Goal: Register for event/course

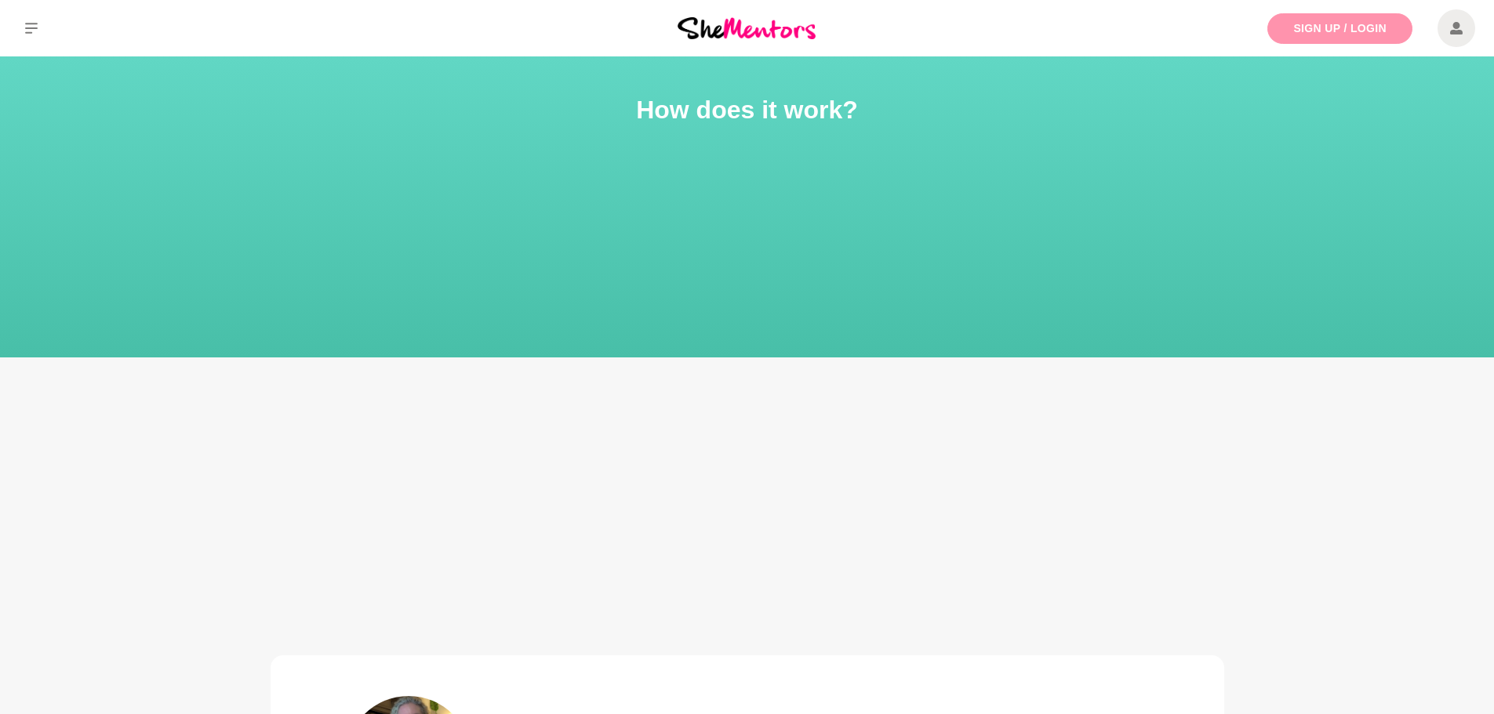
click at [1384, 24] on link "Sign Up / Login" at bounding box center [1339, 28] width 145 height 31
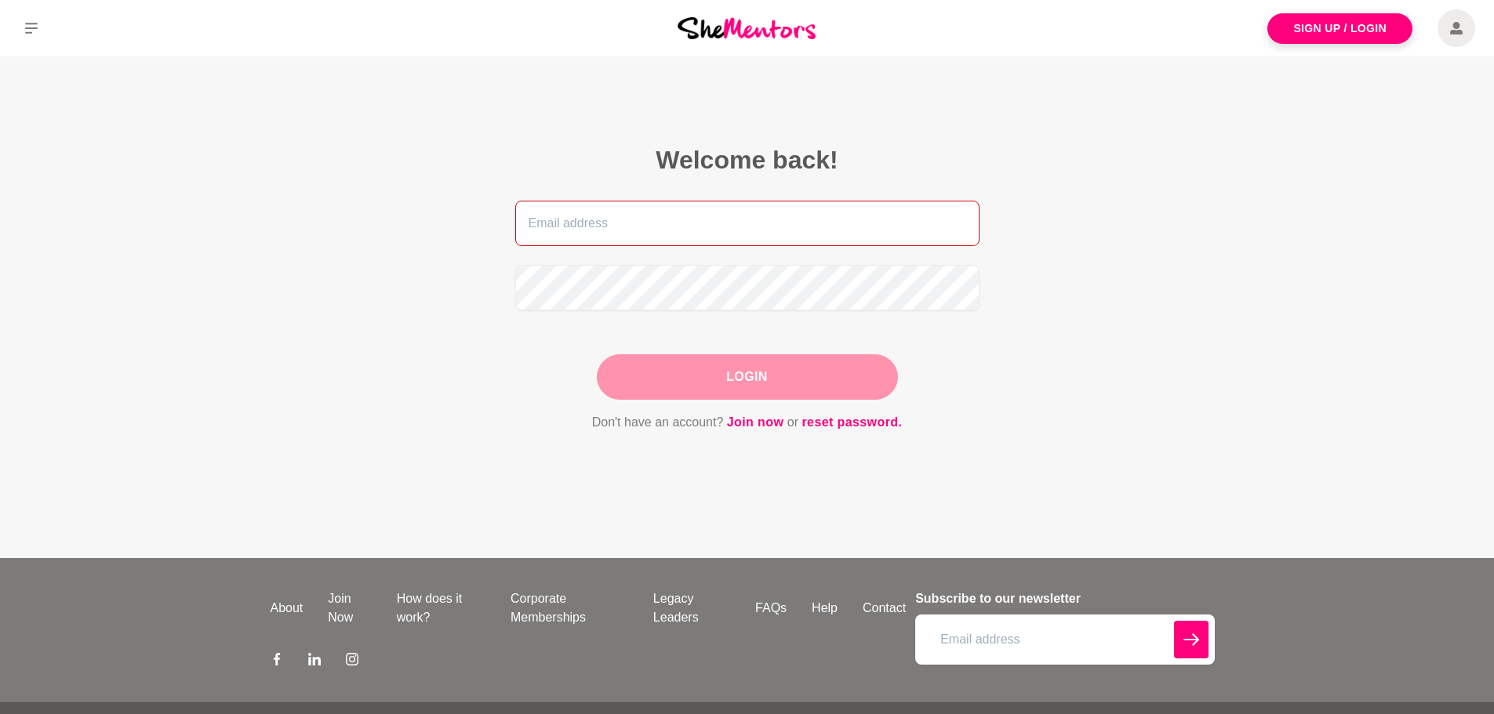
click at [651, 216] on input "email" at bounding box center [747, 223] width 464 height 45
type input "courtneymcc00@gmail.com"
click at [716, 380] on button "Login" at bounding box center [747, 376] width 301 height 45
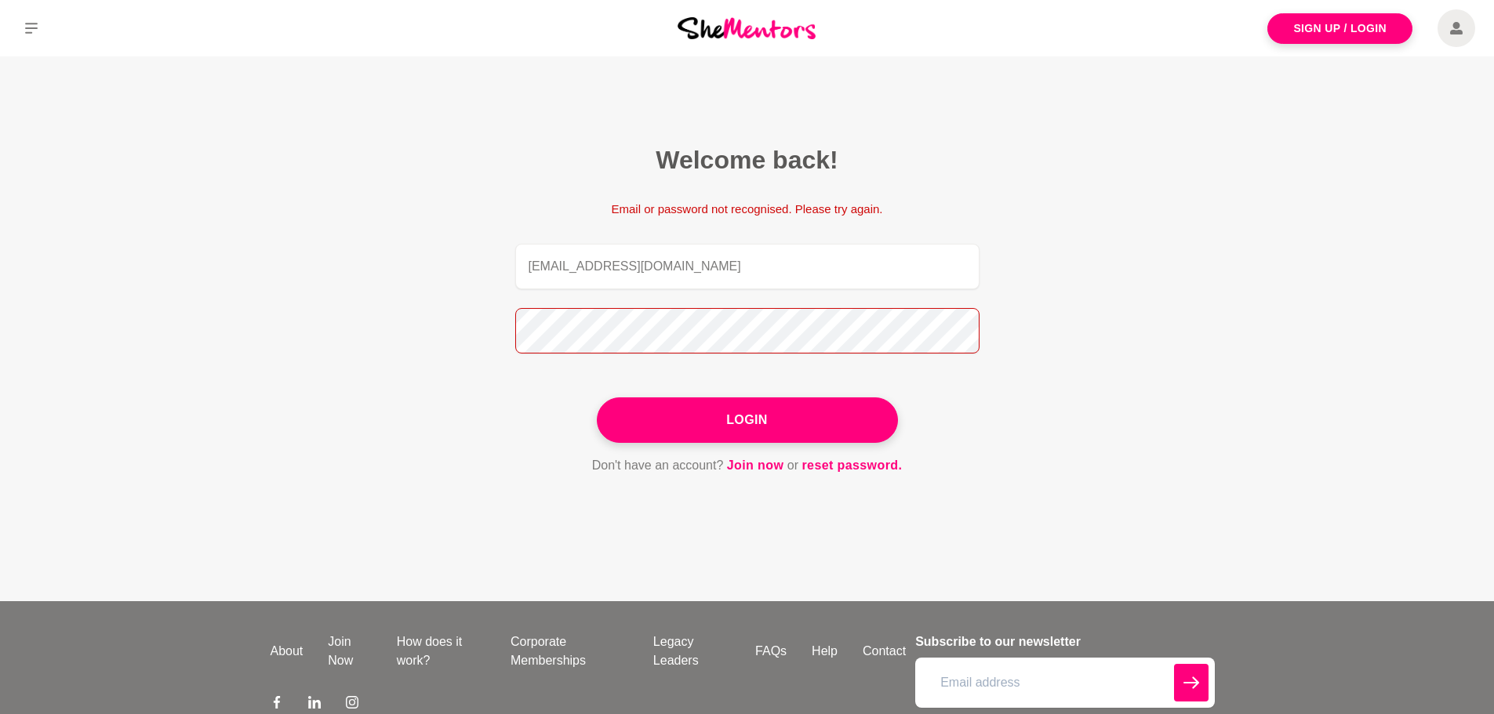
click at [363, 319] on main "Welcome back! Email or password not recognised. Please try again. courtneymcc00…" at bounding box center [747, 328] width 1494 height 545
click at [597, 398] on button "Login" at bounding box center [747, 420] width 301 height 45
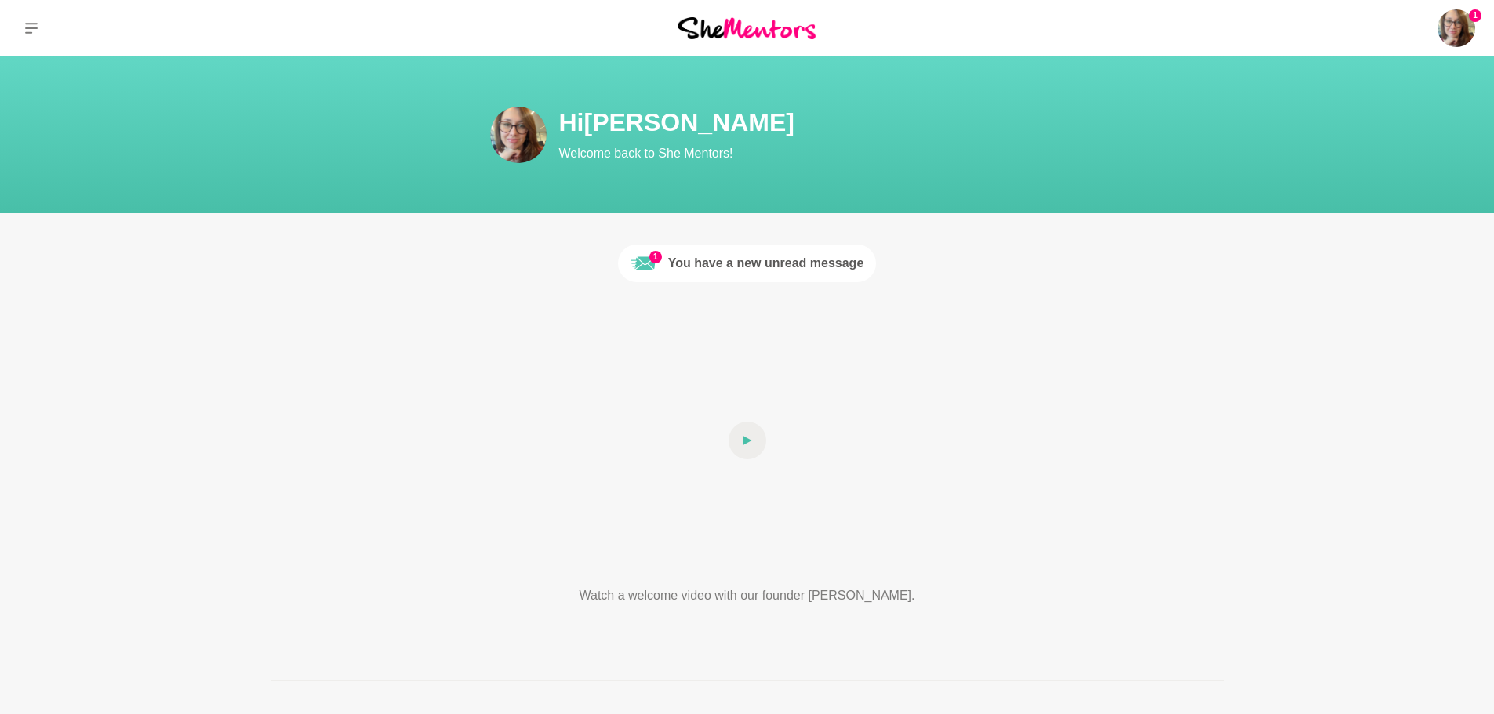
click at [724, 260] on div "You have a new unread message" at bounding box center [766, 263] width 196 height 19
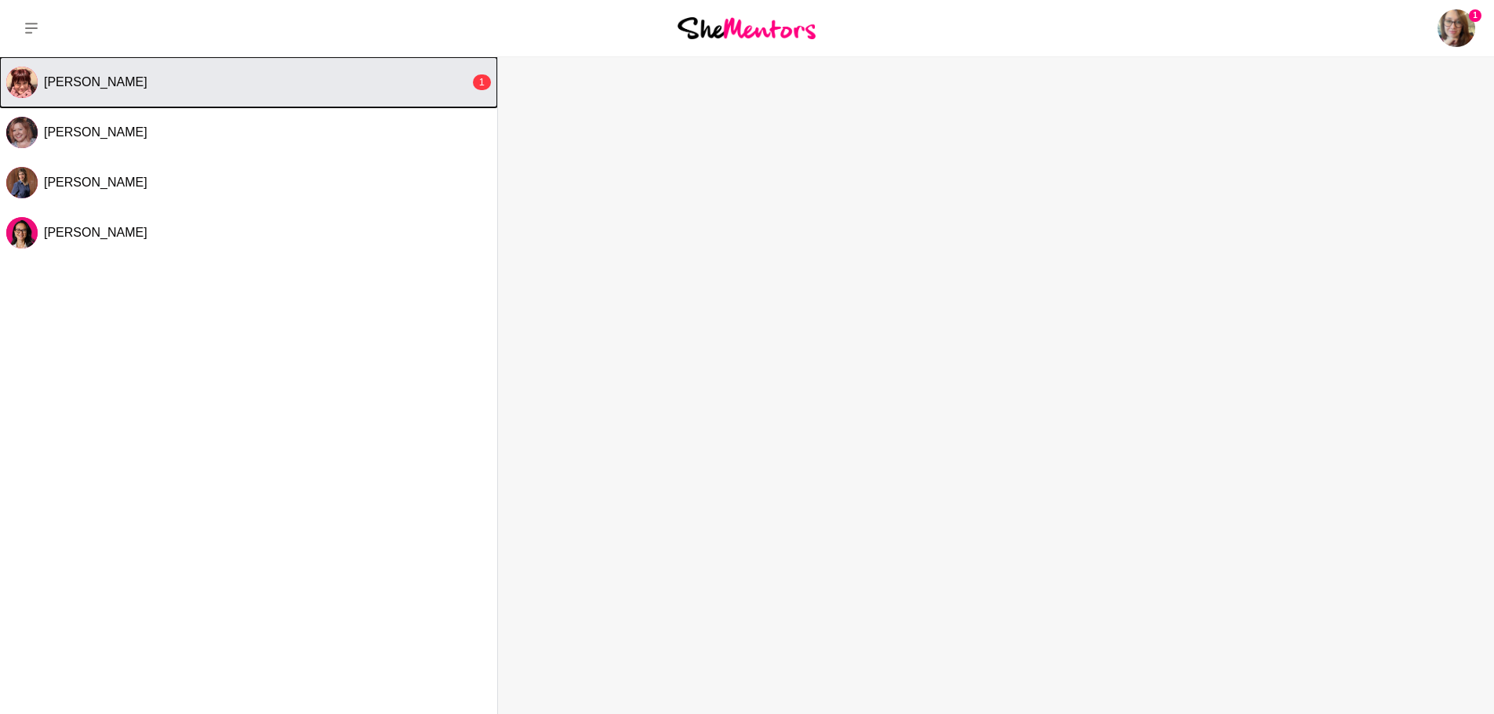
click at [129, 71] on button "Mel Stibbs 1" at bounding box center [248, 82] width 497 height 50
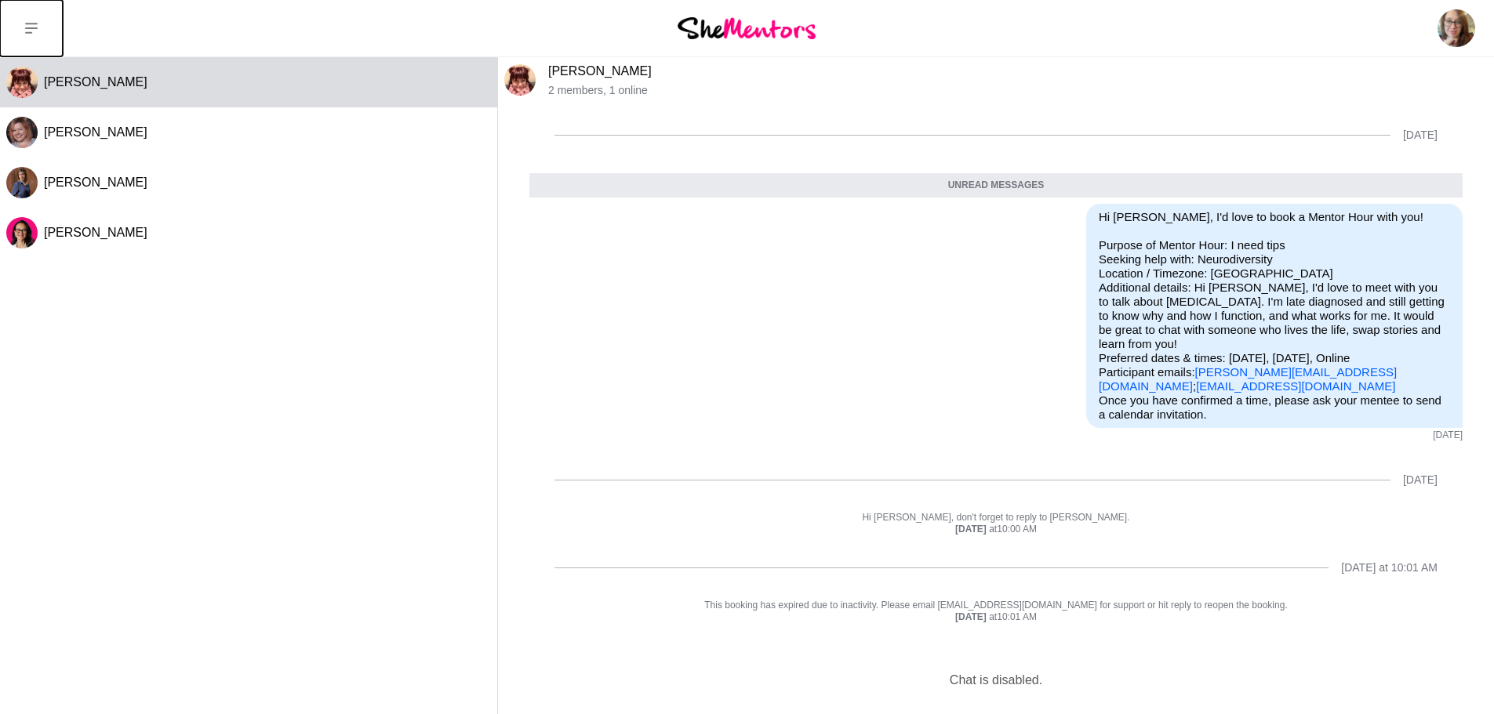
click at [42, 27] on button at bounding box center [31, 28] width 63 height 56
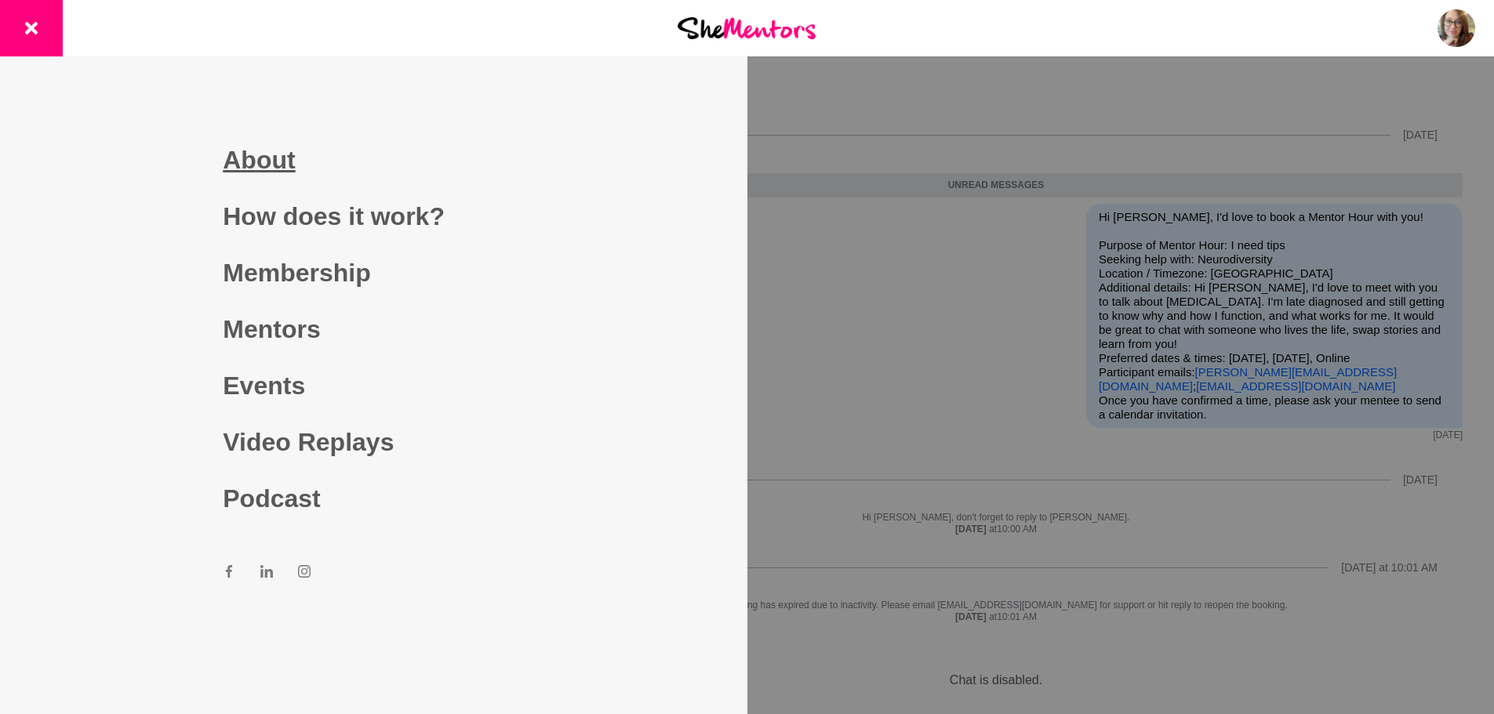
click at [292, 174] on link "About" at bounding box center [373, 160] width 301 height 56
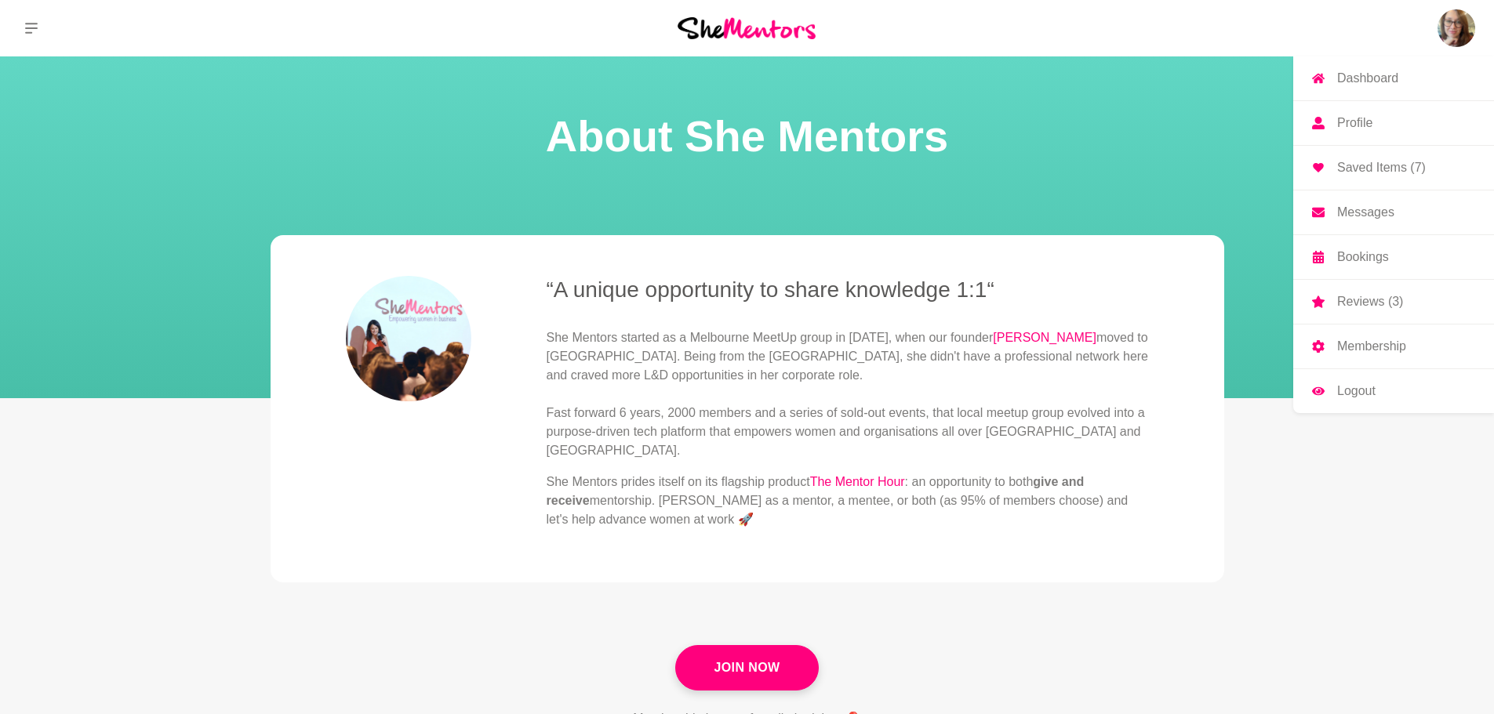
click at [1453, 28] on img at bounding box center [1457, 28] width 38 height 38
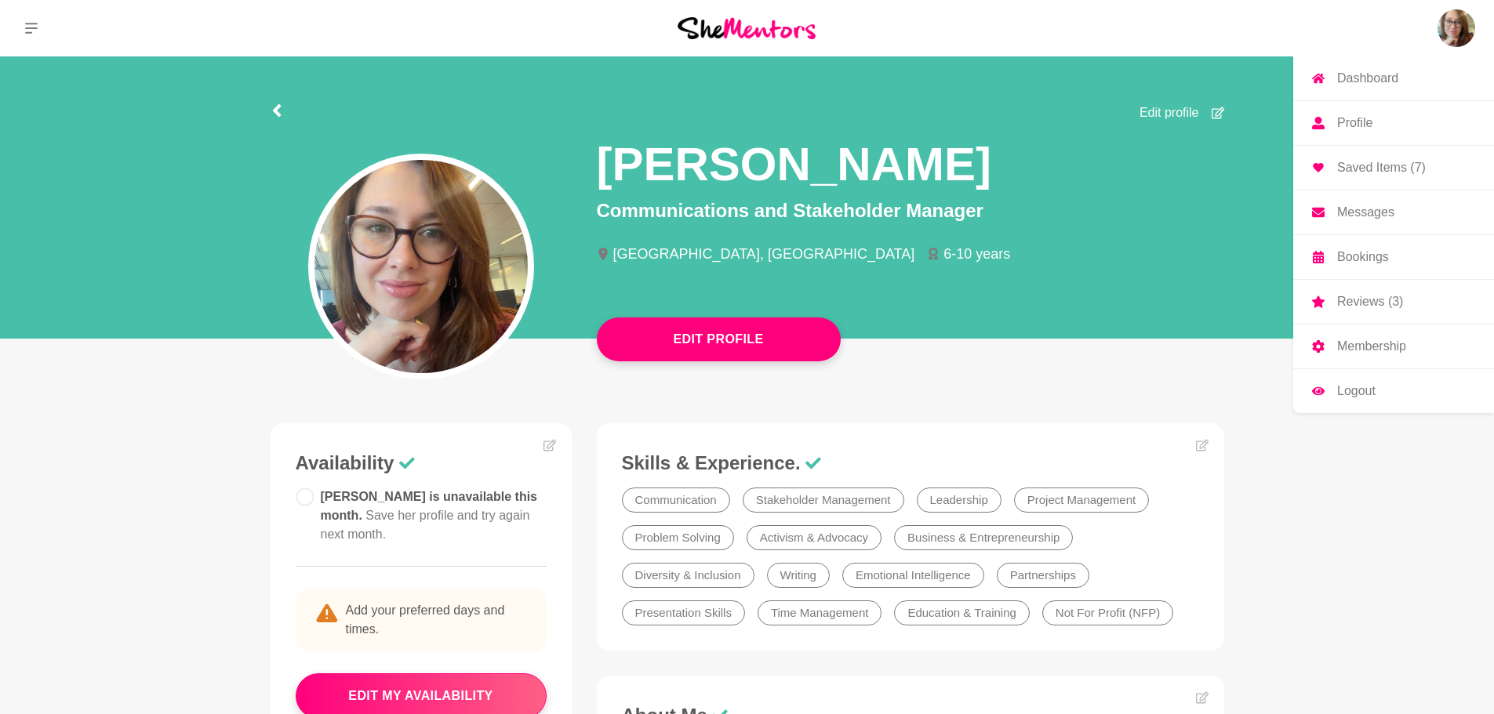
click at [1387, 166] on p "Saved Items (7)" at bounding box center [1381, 168] width 89 height 13
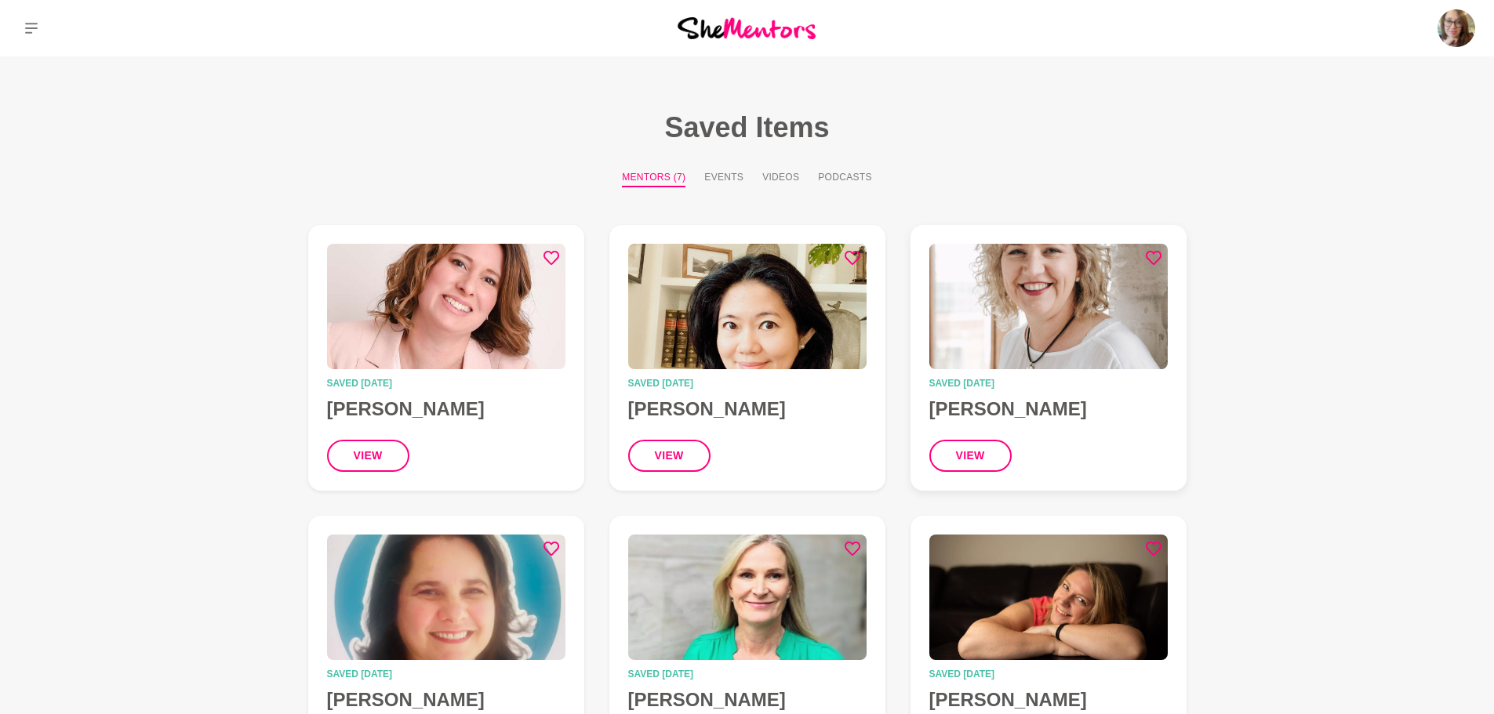
click at [1094, 313] on img at bounding box center [1048, 306] width 238 height 125
click at [716, 178] on button "Events" at bounding box center [723, 178] width 39 height 17
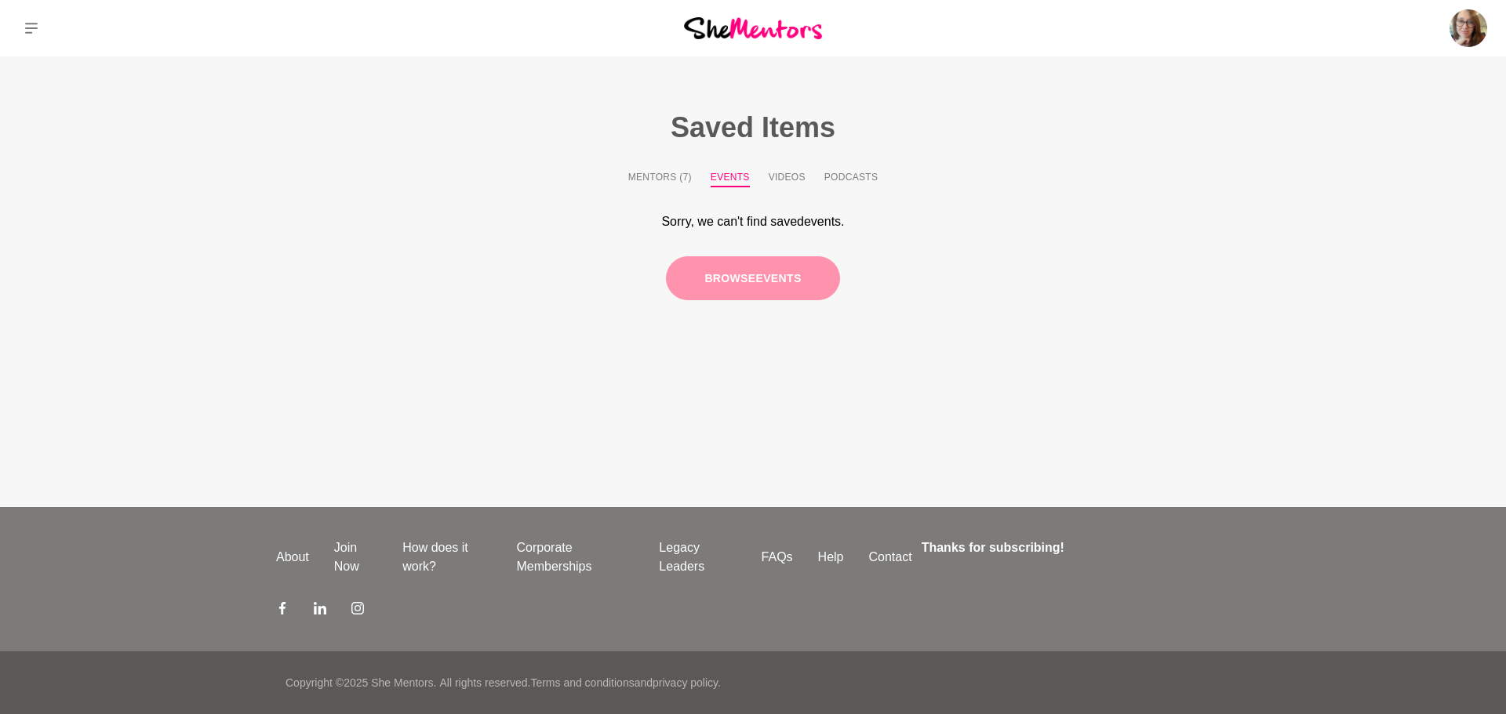
click at [785, 273] on link "Browse events" at bounding box center [752, 278] width 173 height 45
click at [785, 31] on img at bounding box center [753, 27] width 138 height 21
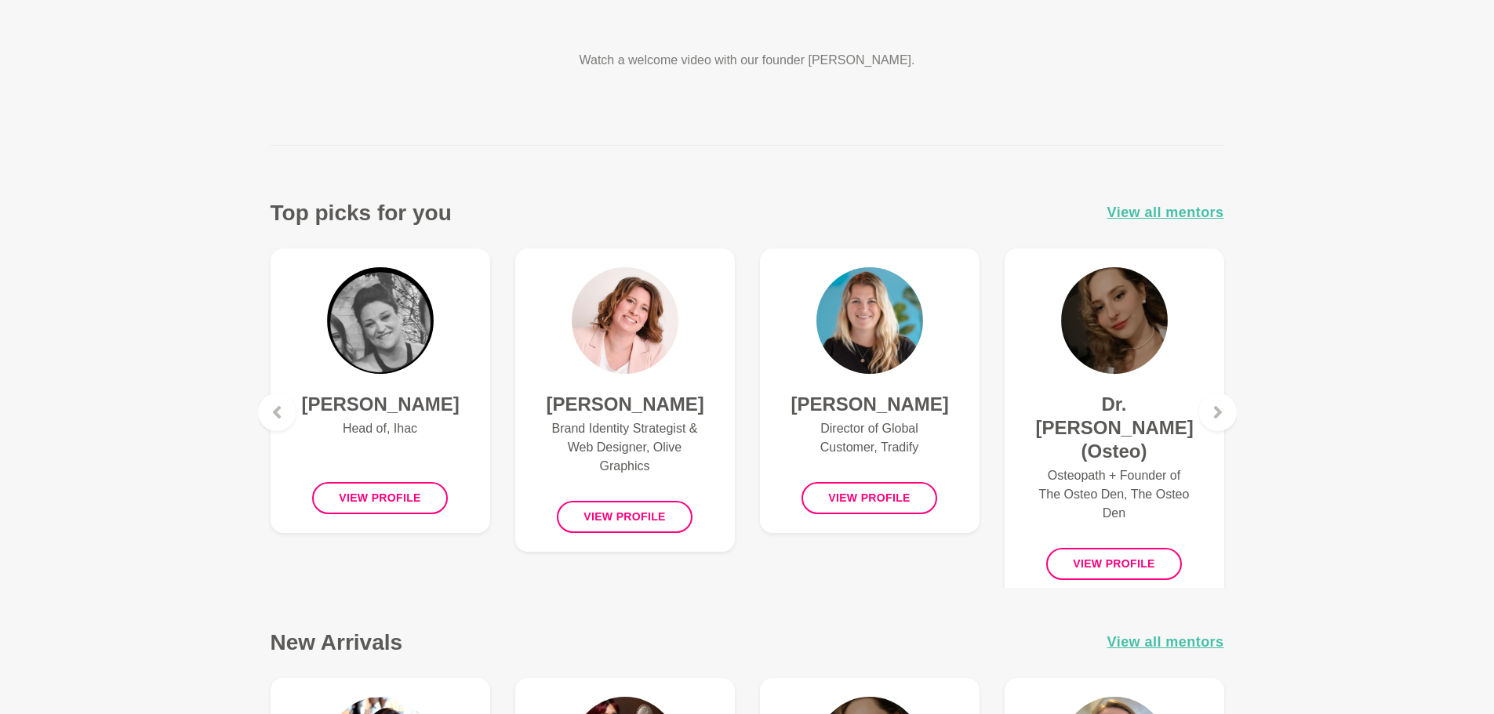
scroll to position [468, 0]
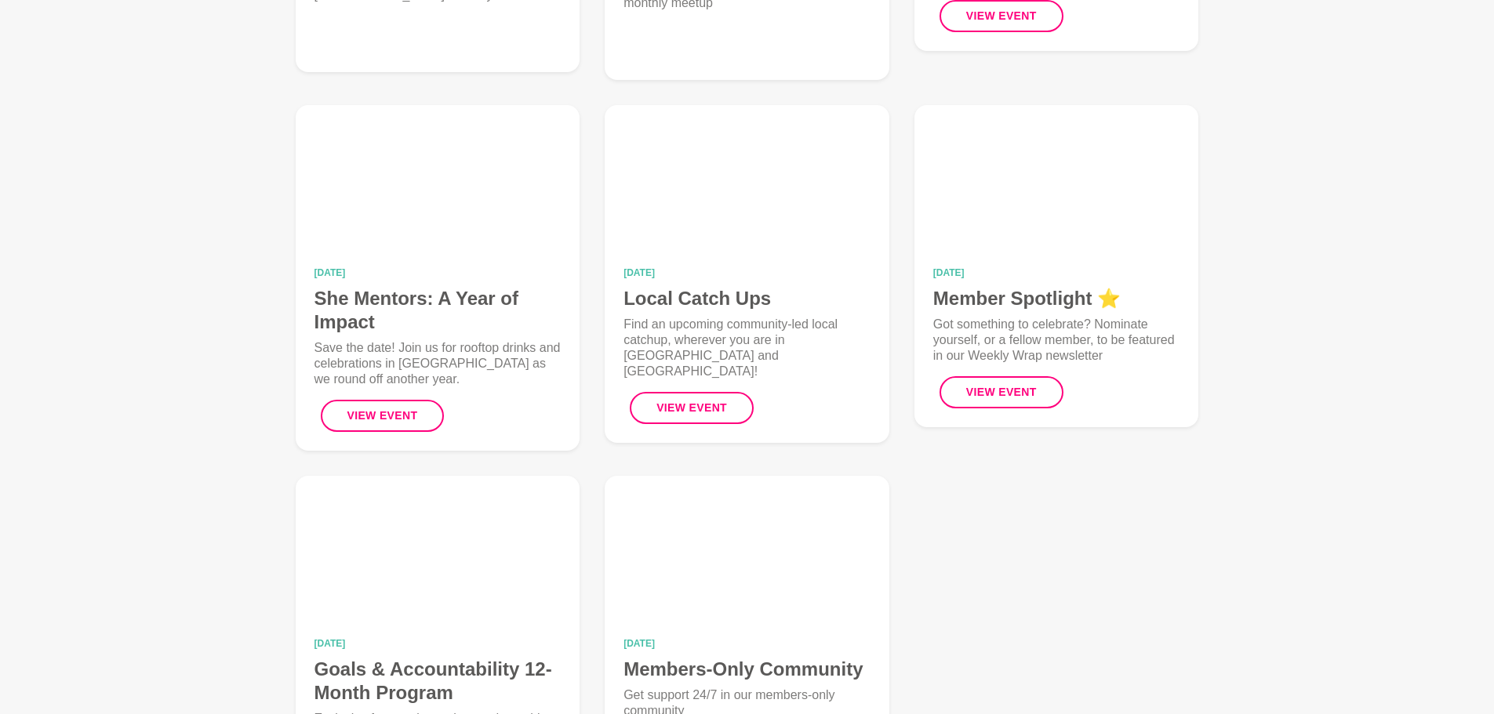
scroll to position [1, 0]
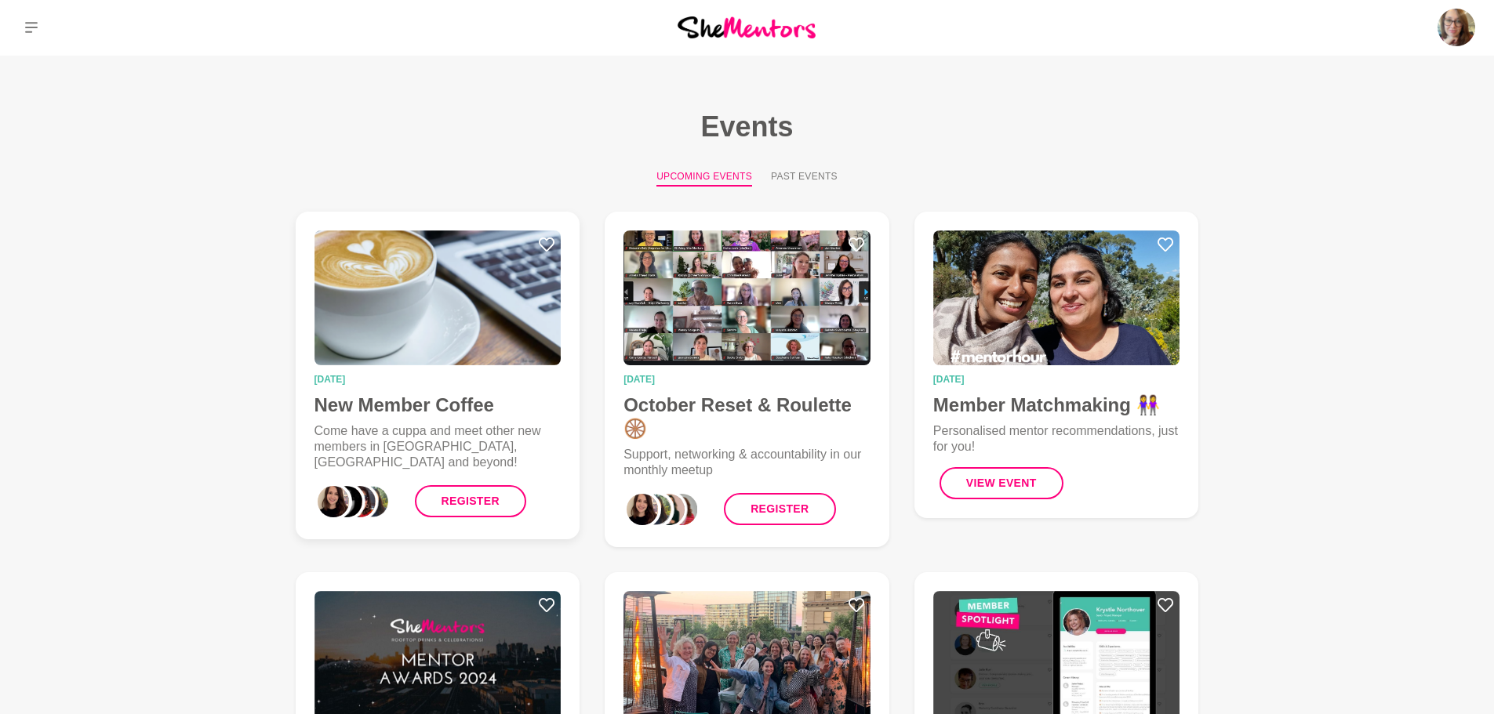
click at [397, 294] on img at bounding box center [437, 298] width 247 height 135
click at [771, 511] on link "Register" at bounding box center [779, 509] width 111 height 32
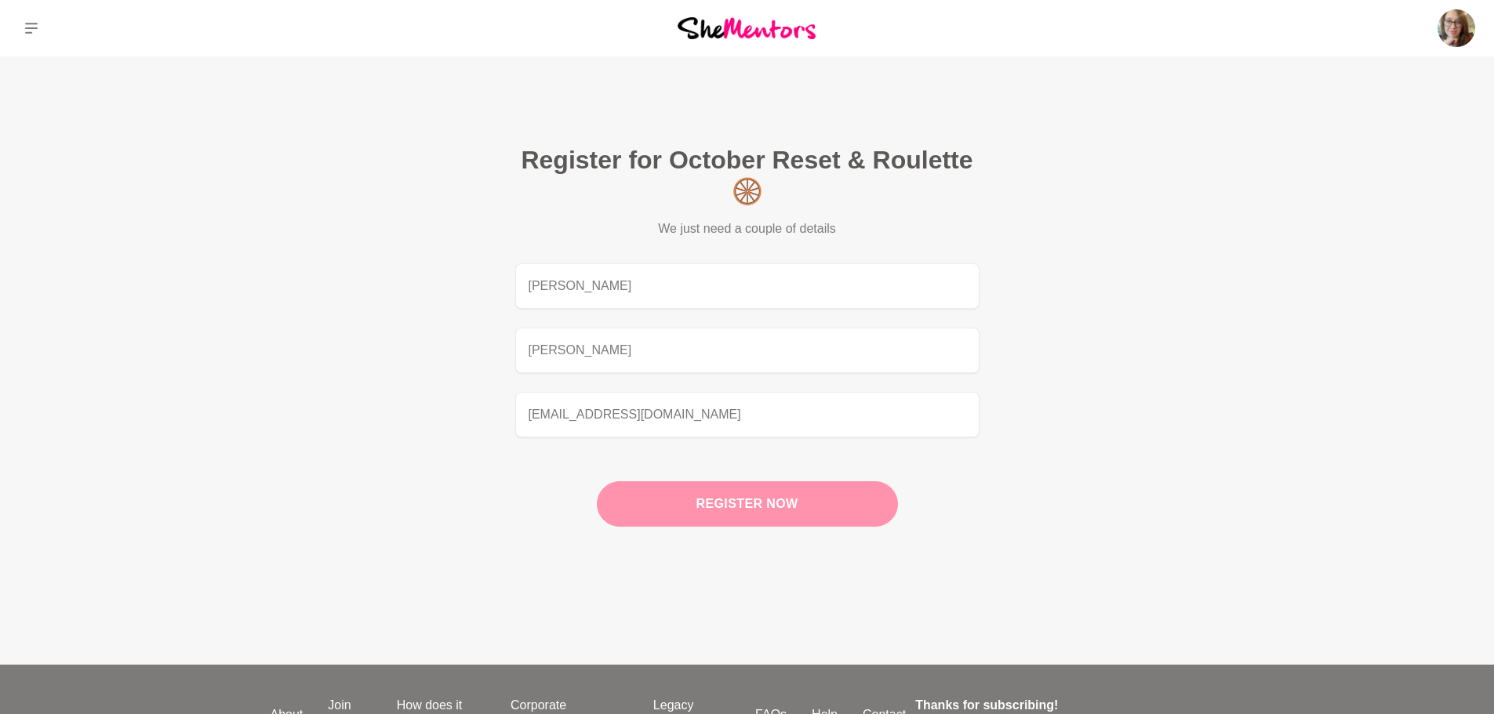
click at [736, 497] on button "Register now" at bounding box center [747, 504] width 301 height 45
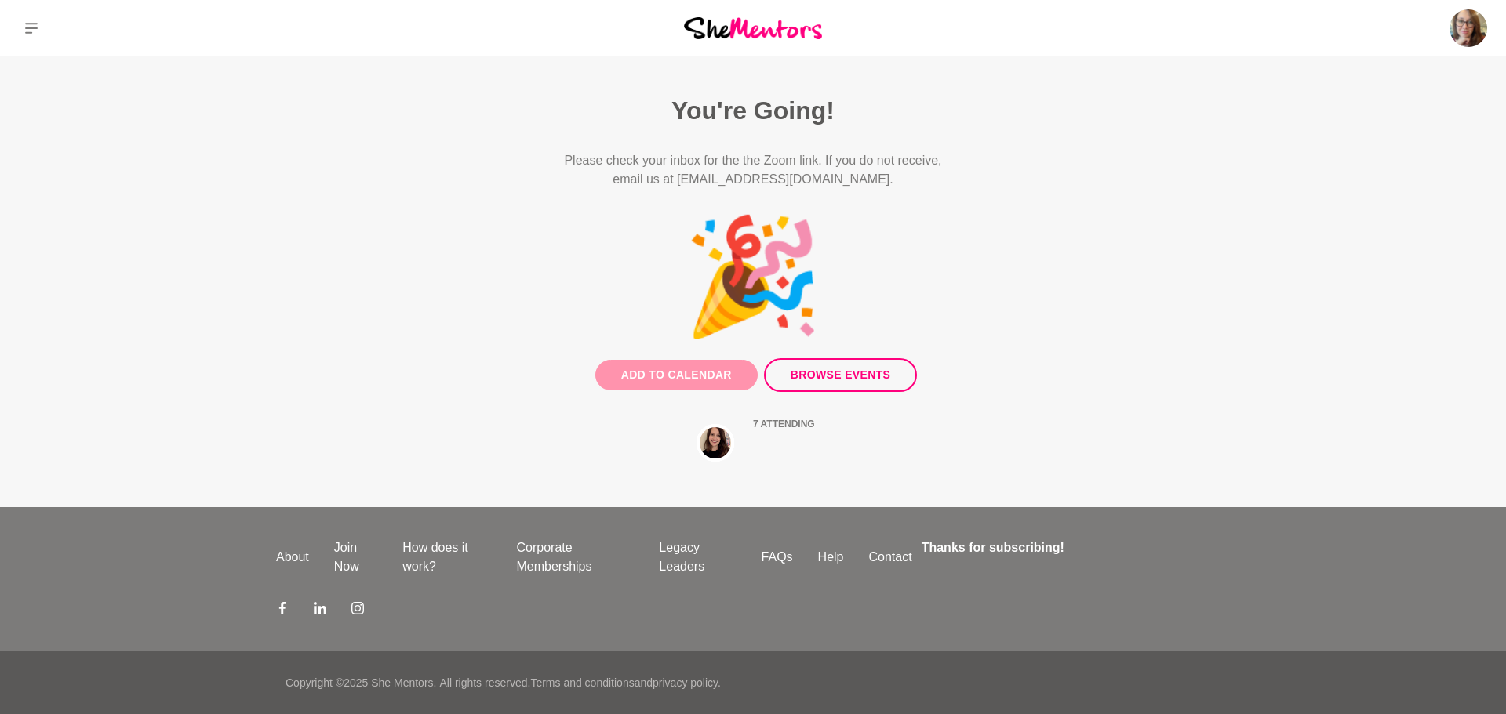
click at [637, 375] on button "Add to Calendar" at bounding box center [676, 375] width 162 height 31
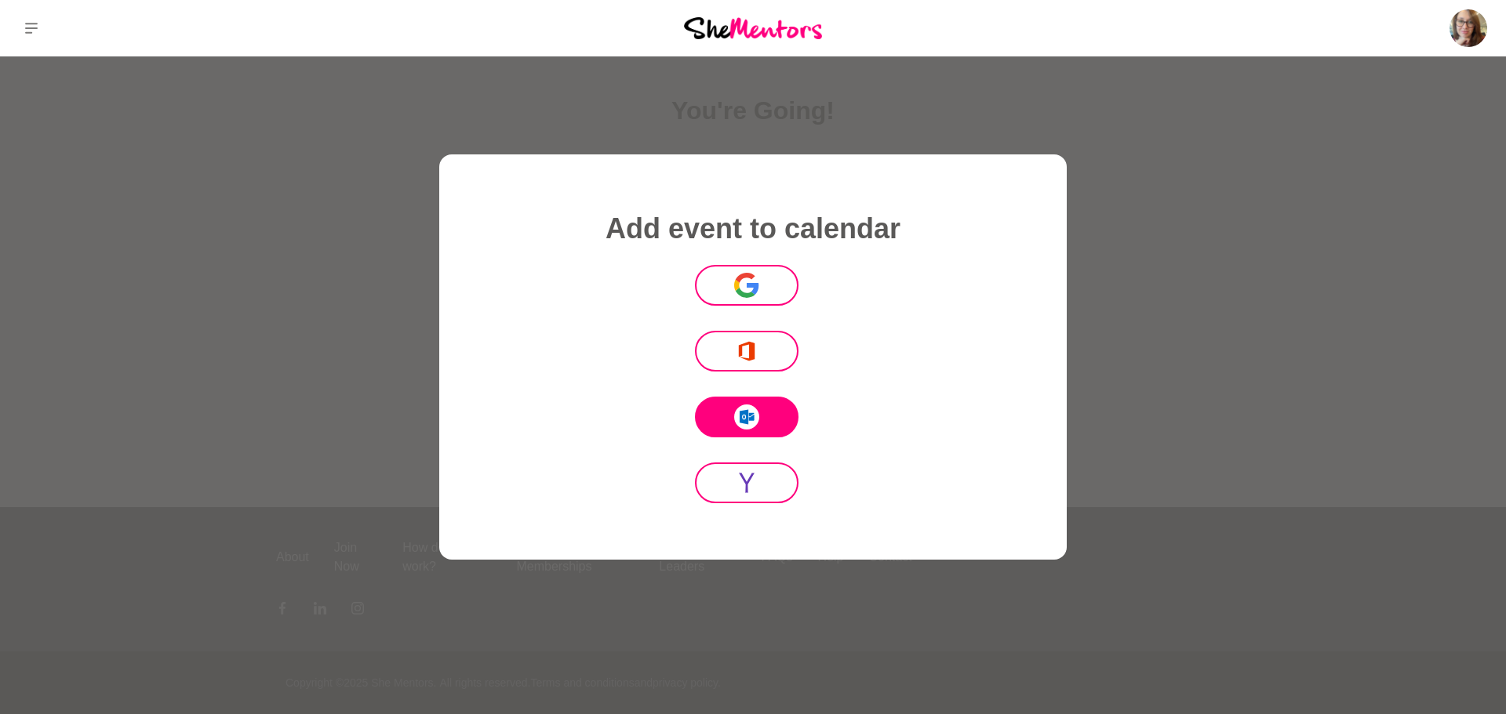
click at [754, 420] on icon at bounding box center [748, 418] width 11 height 6
click at [1144, 296] on div at bounding box center [753, 357] width 1506 height 714
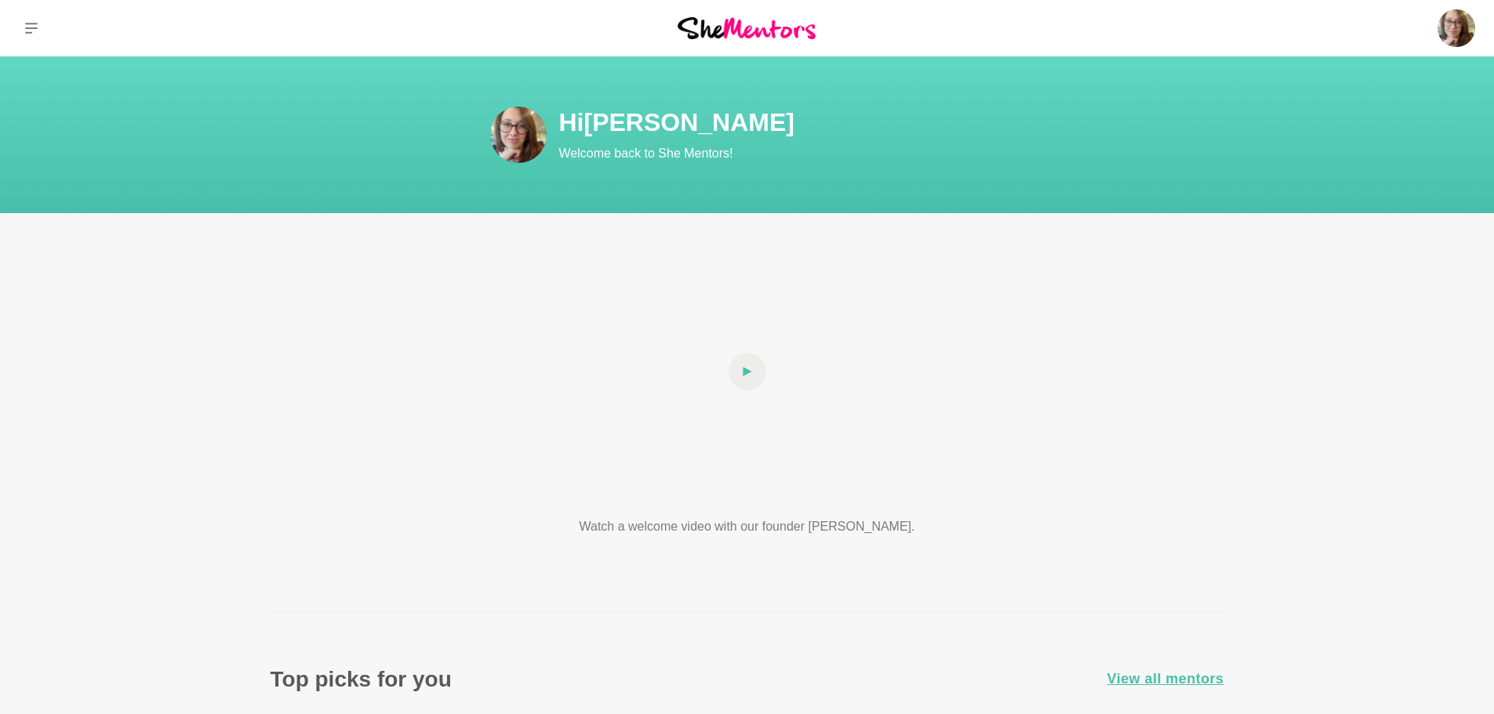
scroll to position [468, 0]
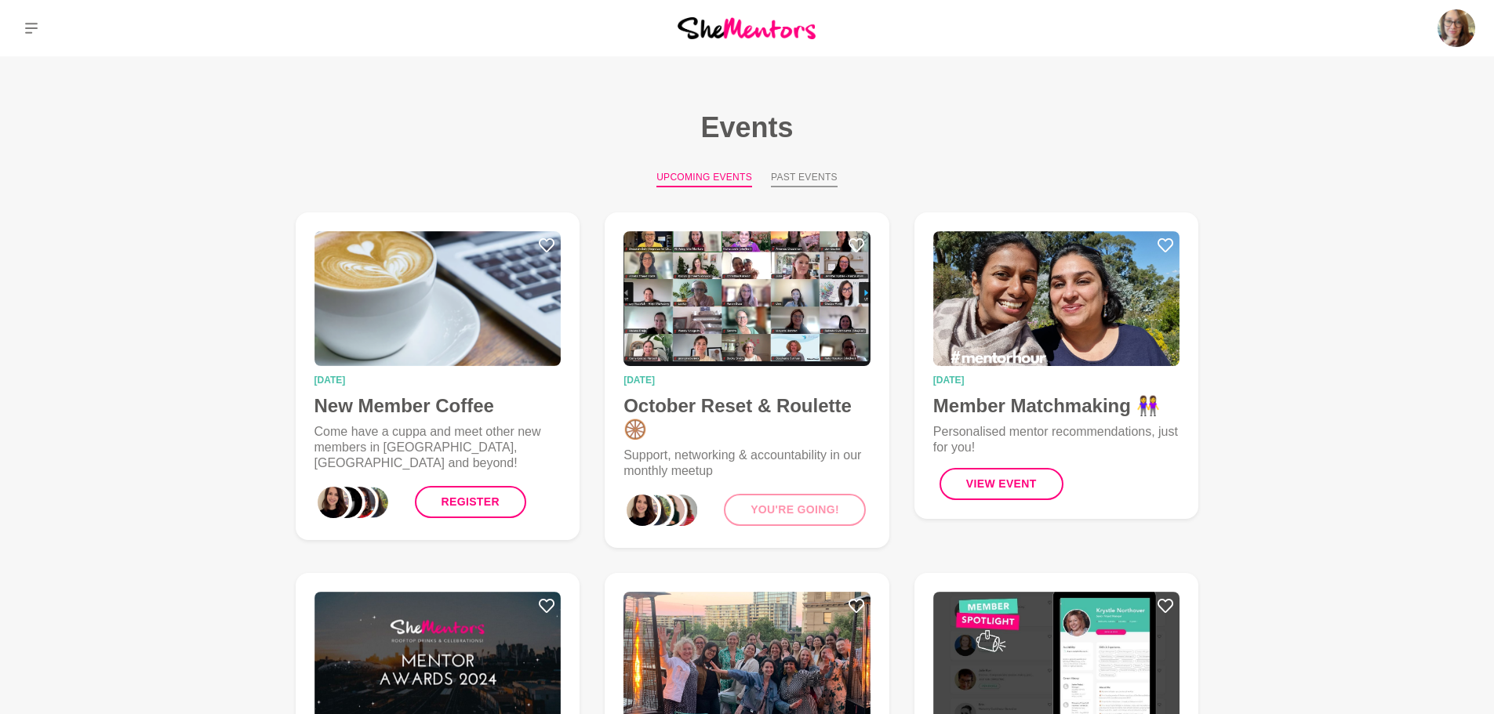
click at [788, 177] on button "Past Events" at bounding box center [804, 178] width 67 height 17
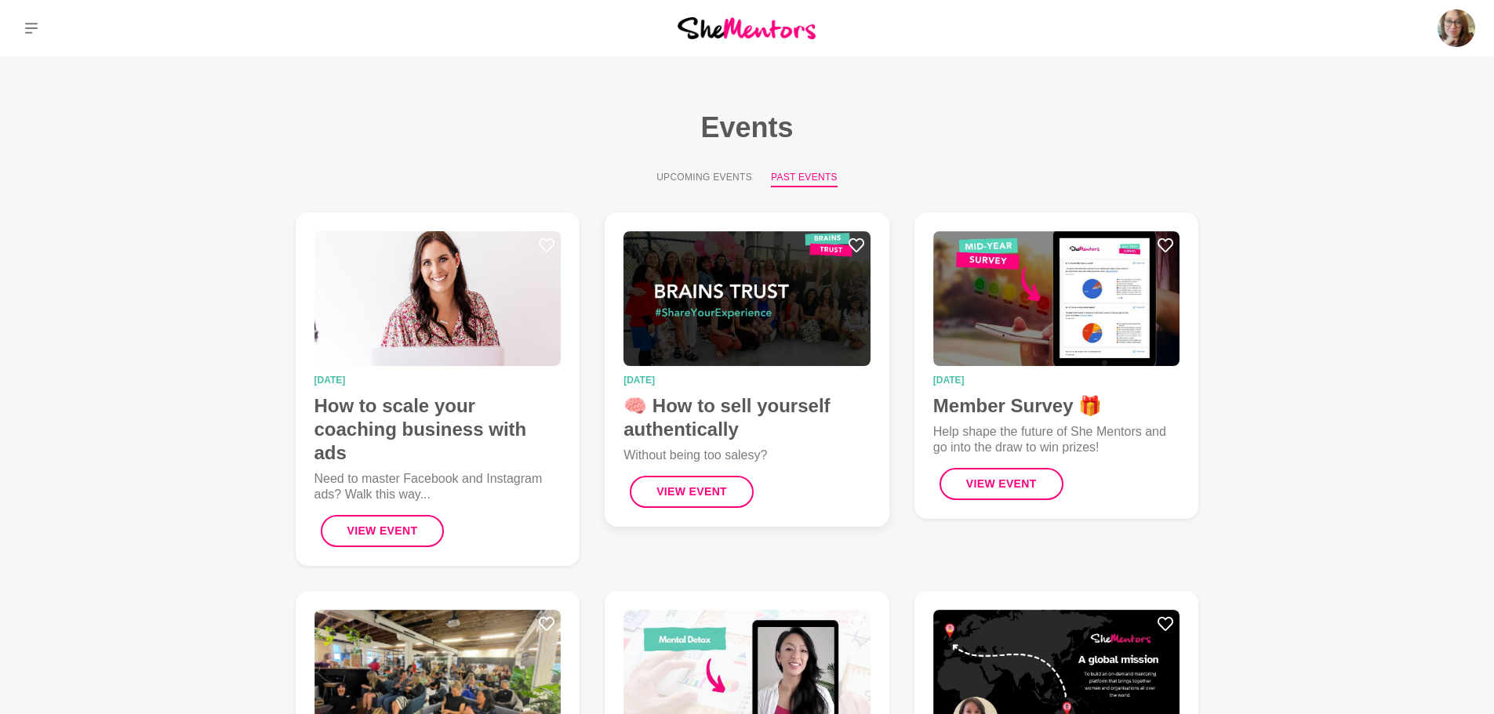
click at [722, 343] on img at bounding box center [746, 298] width 247 height 135
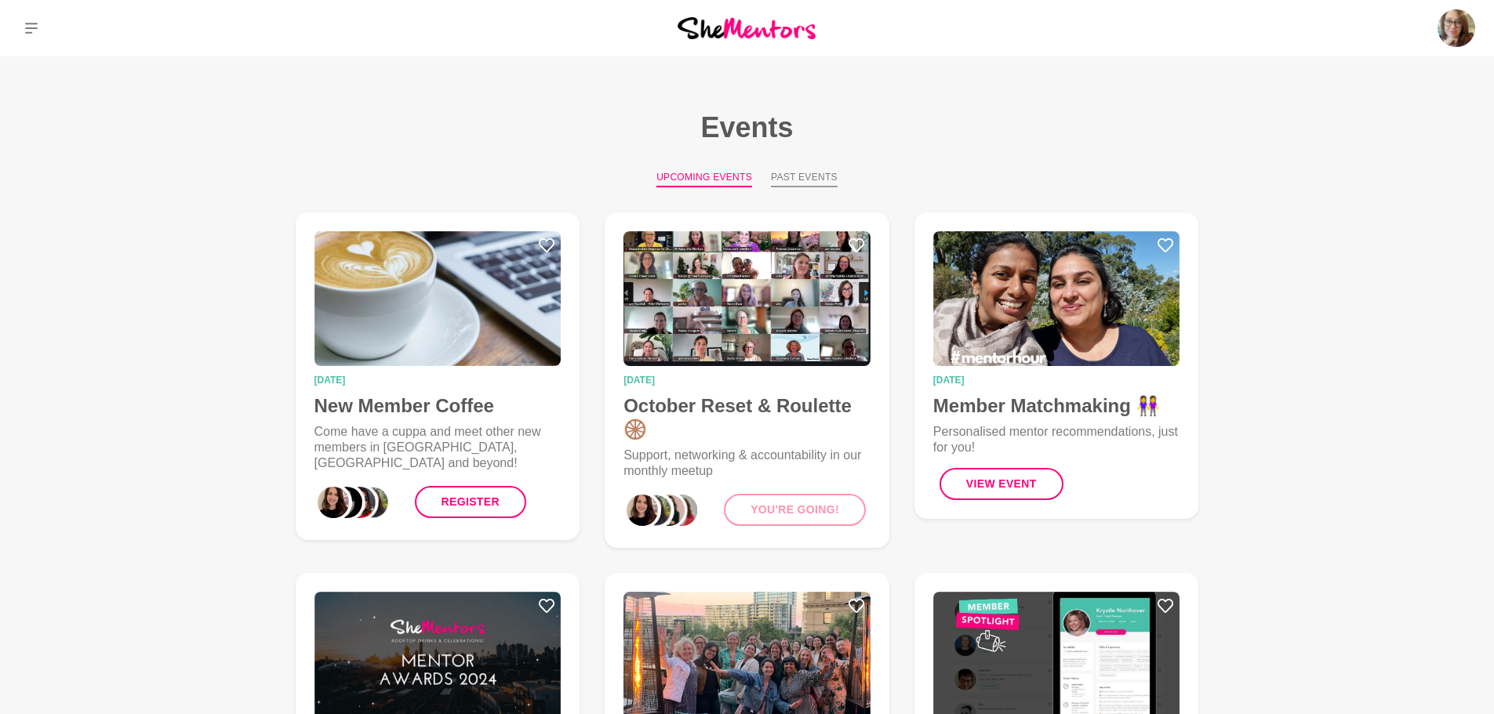
click at [823, 176] on button "Past Events" at bounding box center [804, 178] width 67 height 17
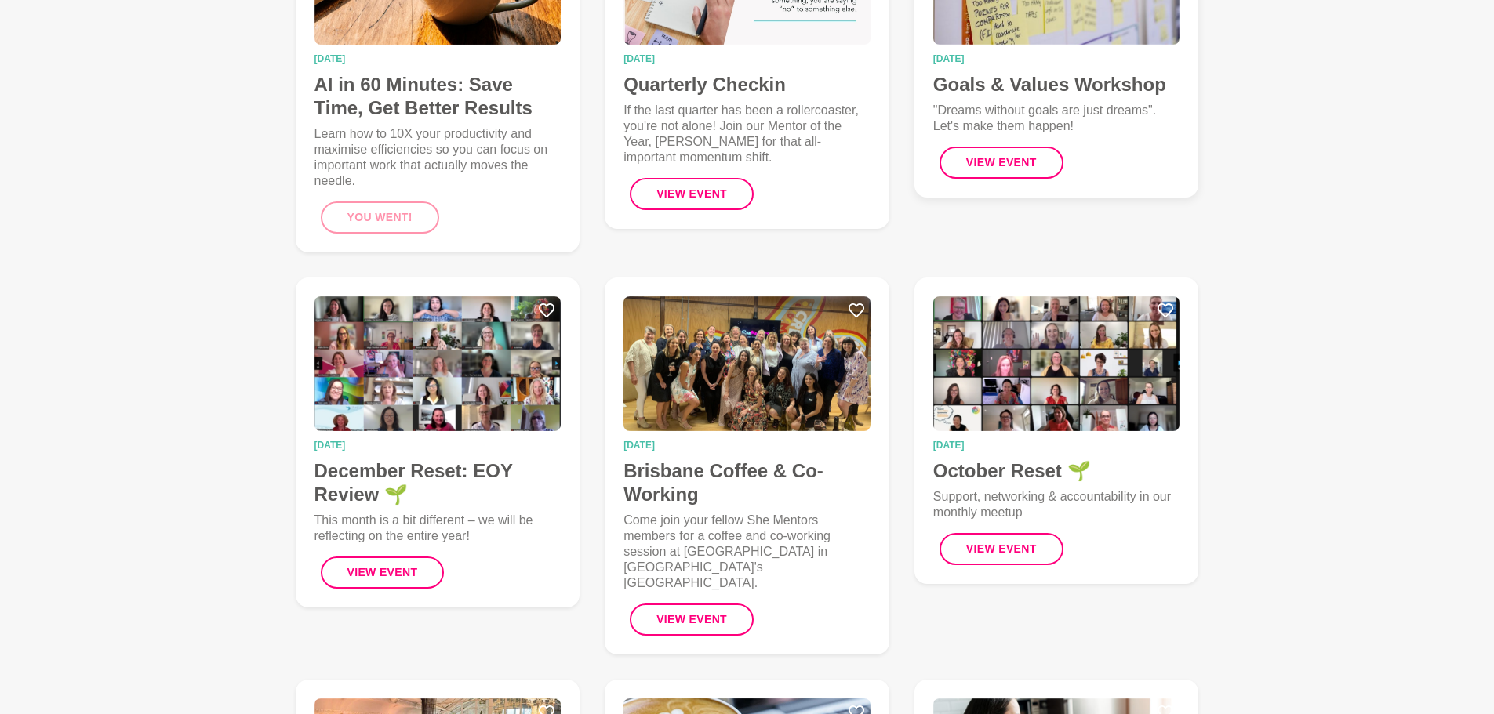
click at [1023, 79] on h4 "Goals & Values Workshop" at bounding box center [1056, 85] width 247 height 24
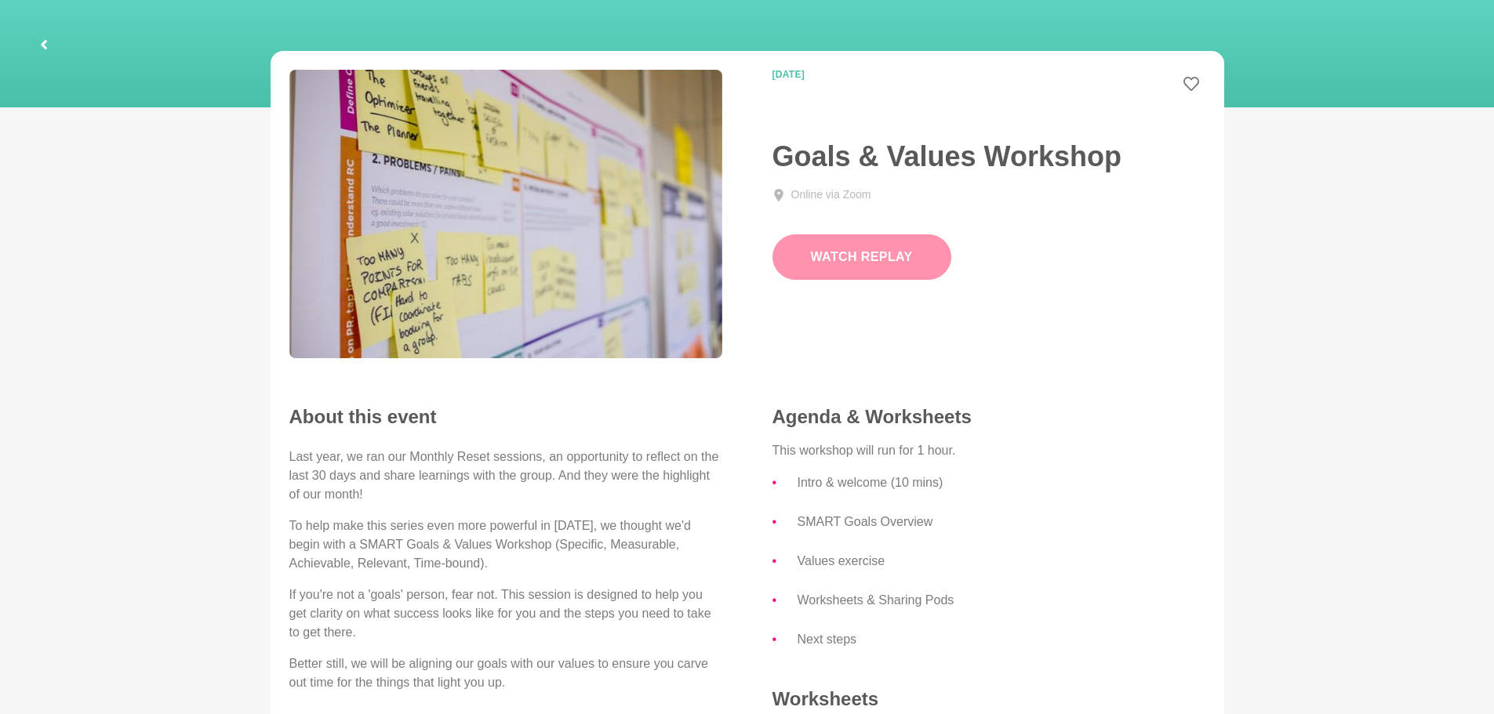
scroll to position [73, 0]
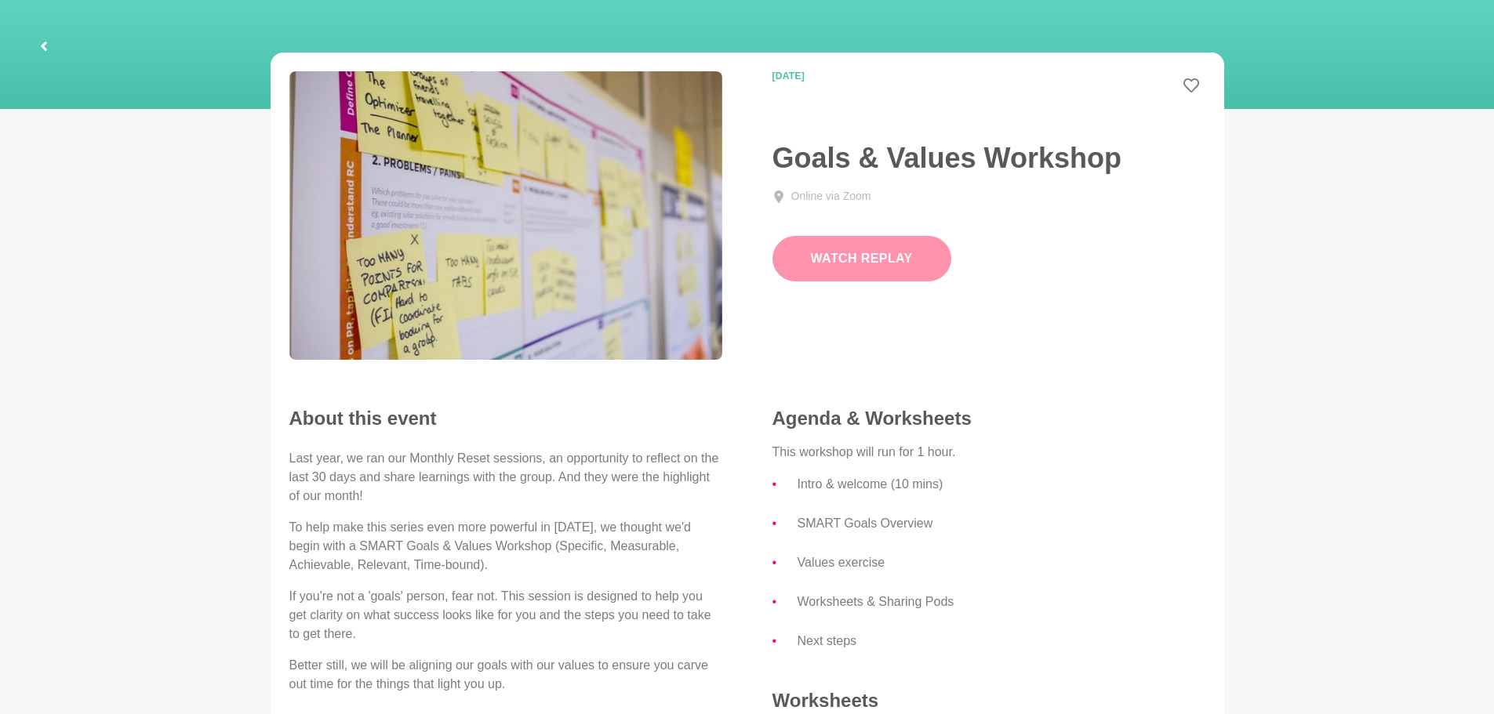
drag, startPoint x: 892, startPoint y: 251, endPoint x: 852, endPoint y: 262, distance: 41.5
click at [812, 335] on div "31 January 2025 Goals & Values Workshop Online via Zoom Watch Replay" at bounding box center [747, 220] width 966 height 298
click at [853, 253] on button "Watch Replay" at bounding box center [861, 258] width 179 height 45
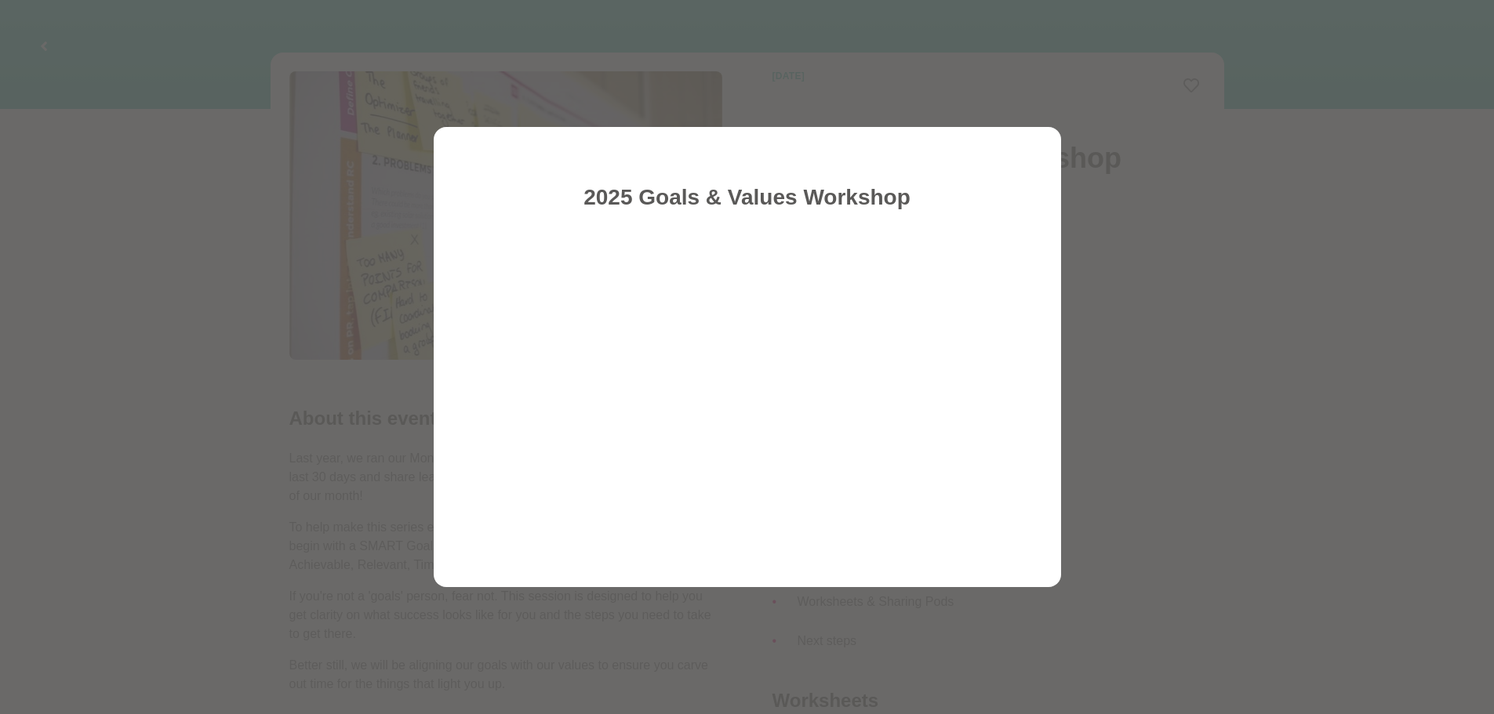
click at [130, 64] on div at bounding box center [747, 357] width 1494 height 714
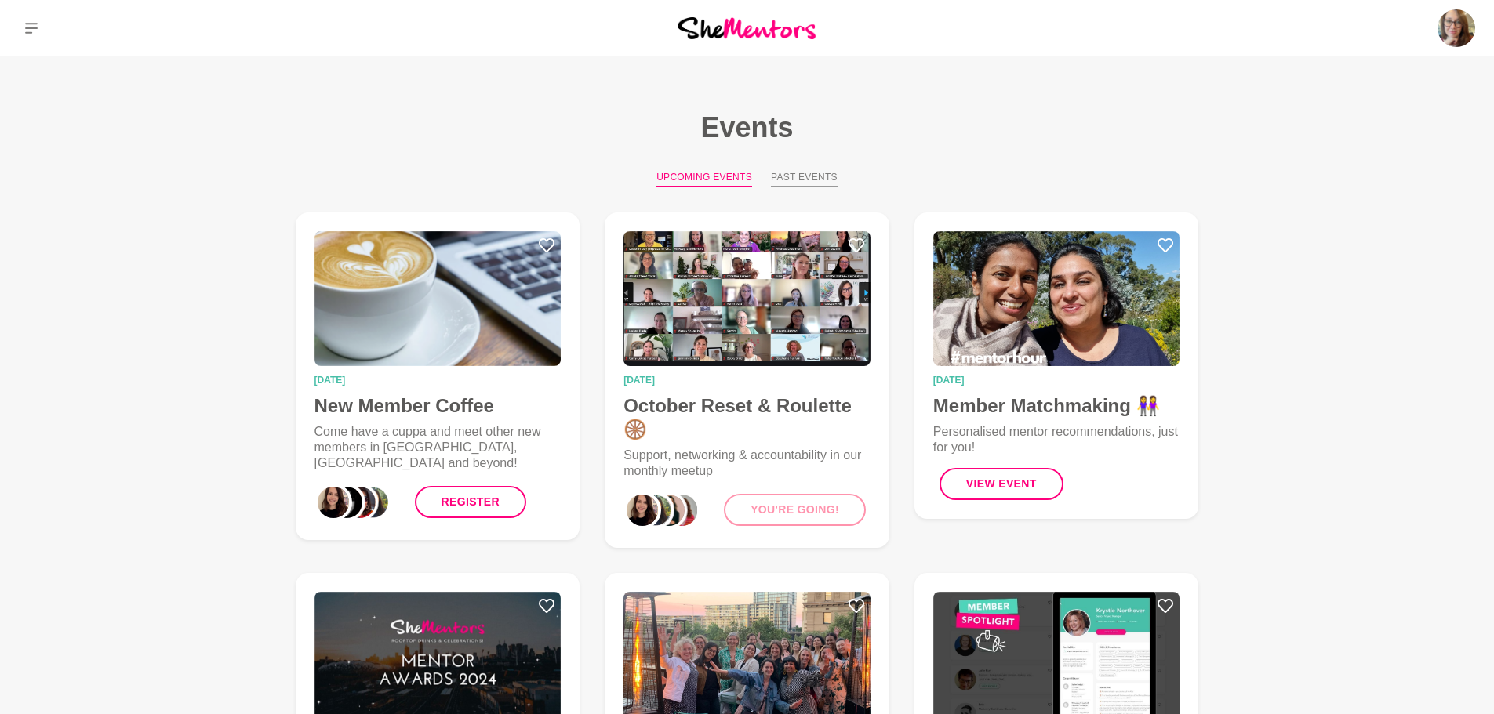
click at [803, 175] on button "Past Events" at bounding box center [804, 178] width 67 height 17
